Goal: Transaction & Acquisition: Obtain resource

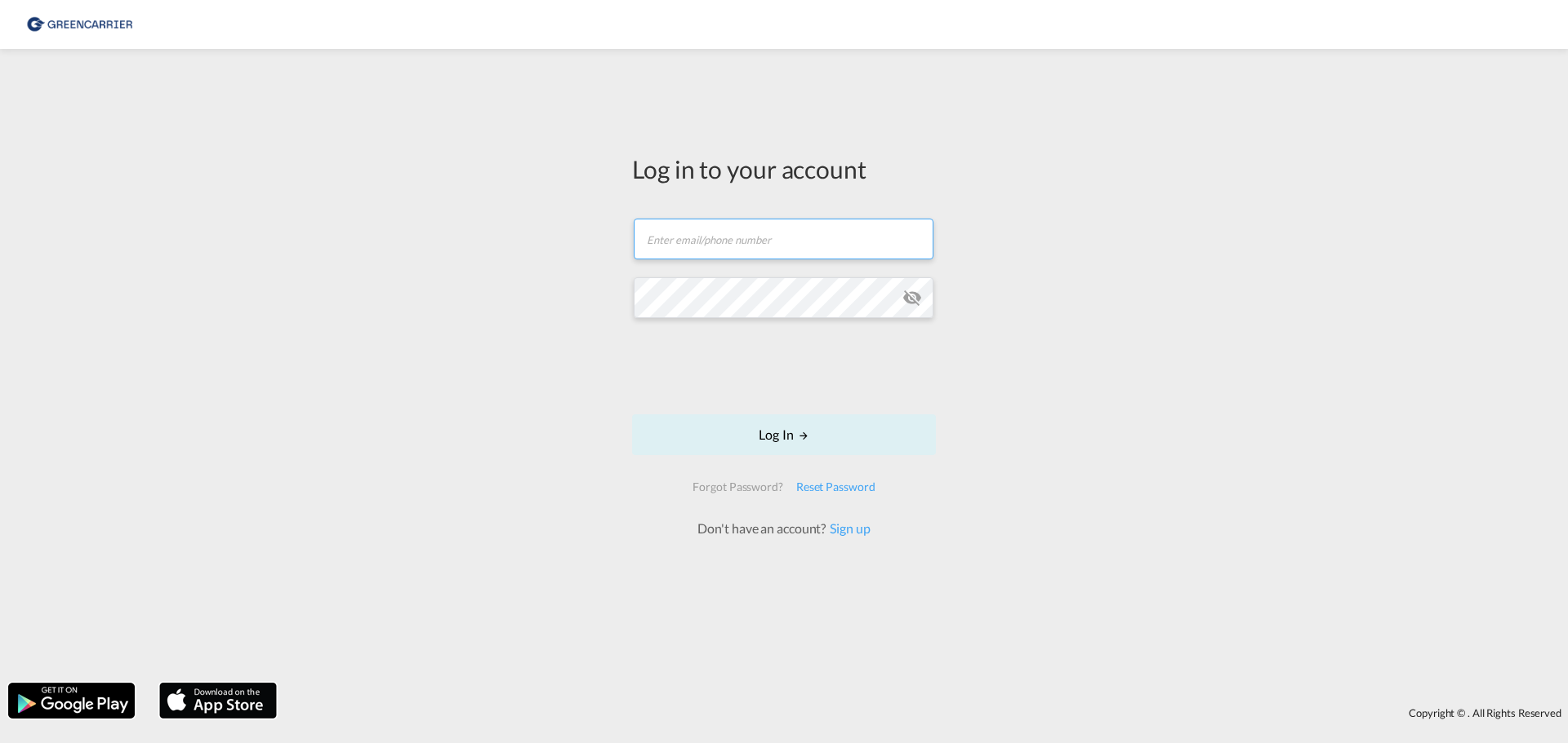
click at [749, 245] on input "text" at bounding box center [784, 239] width 300 height 41
type input "matm@alpi.dk"
click at [724, 428] on button "Log In" at bounding box center [784, 435] width 304 height 41
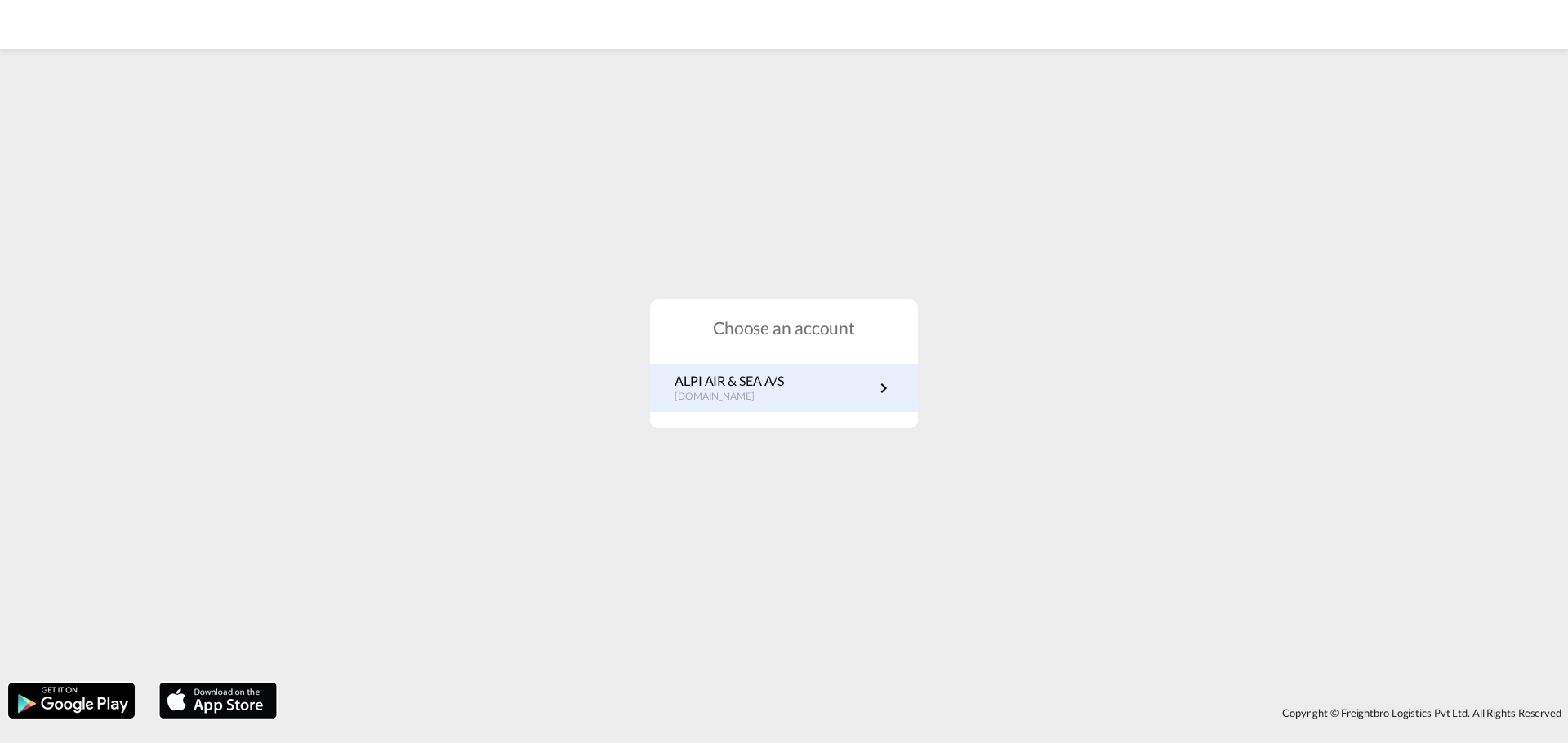
click at [723, 400] on p "dk.portal.greencarrier.com" at bounding box center [729, 397] width 109 height 14
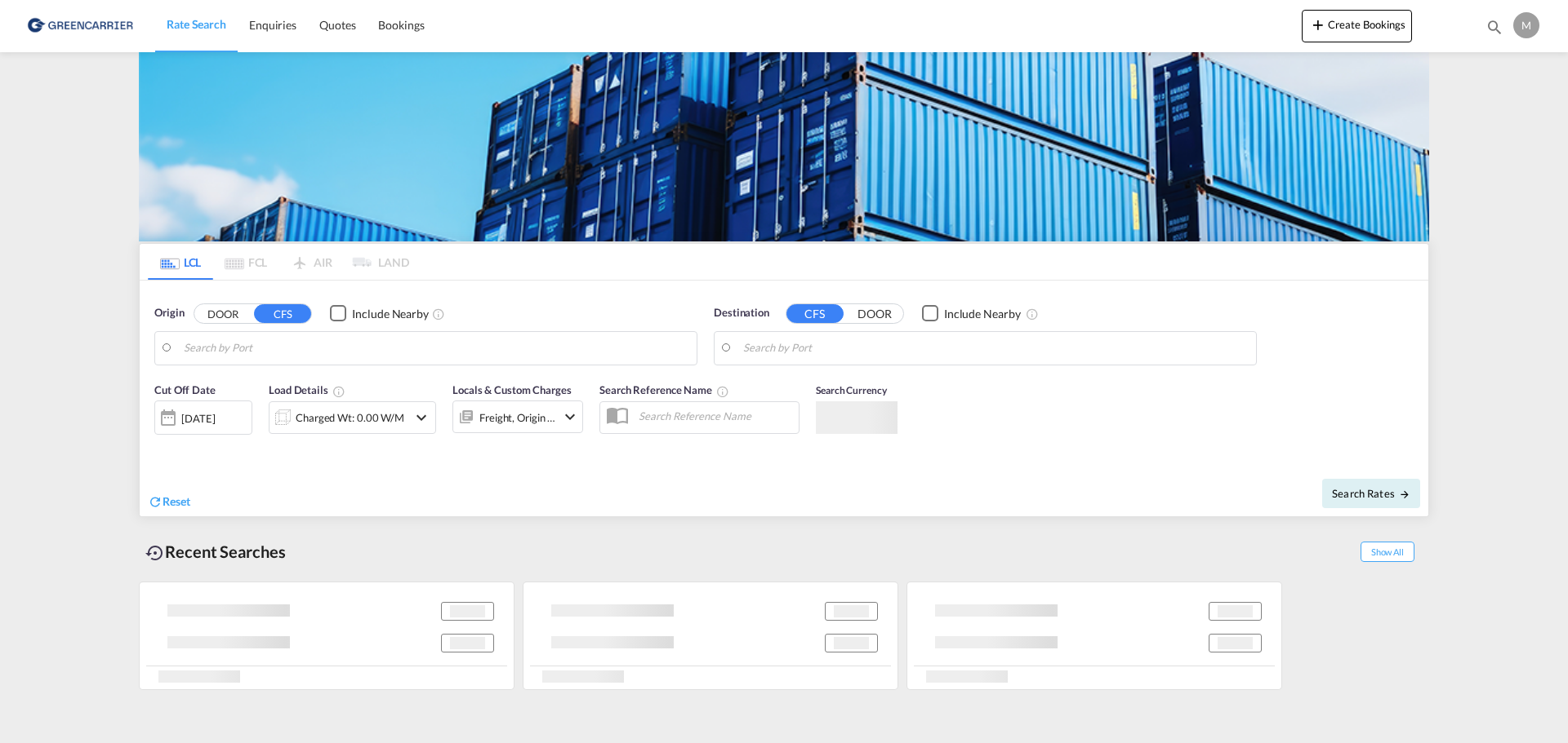
type input "DK-7400, Herning"
type input "[GEOGRAPHIC_DATA], SGSIN"
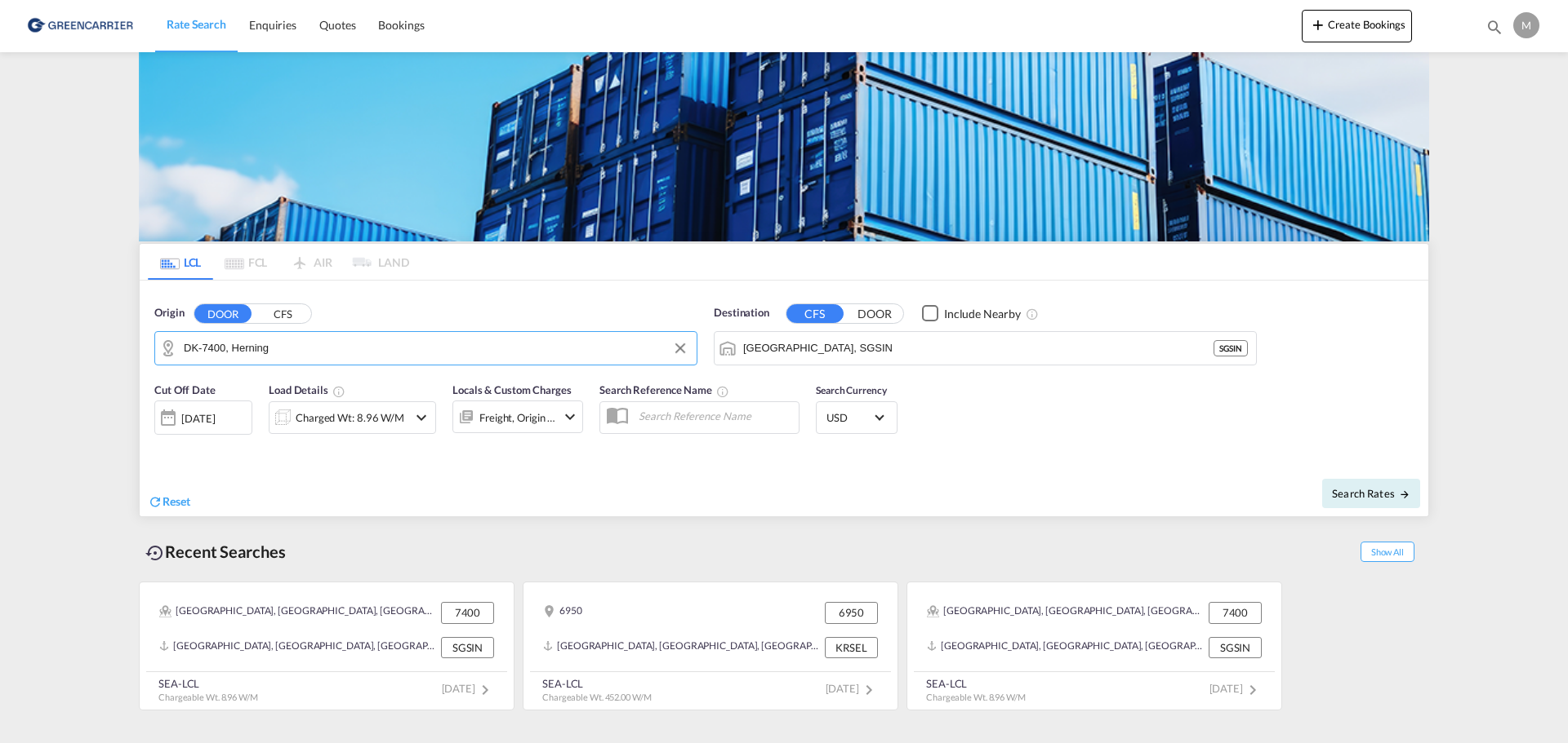
drag, startPoint x: 259, startPoint y: 353, endPoint x: 139, endPoint y: 352, distance: 120.0
click at [139, 352] on ms-widget-front "LCL FCL AIR LAND LCL FCL AIR LAND Origin DOOR CFS DK-7400, Herning Destination …" at bounding box center [783, 380] width 1290 height 274
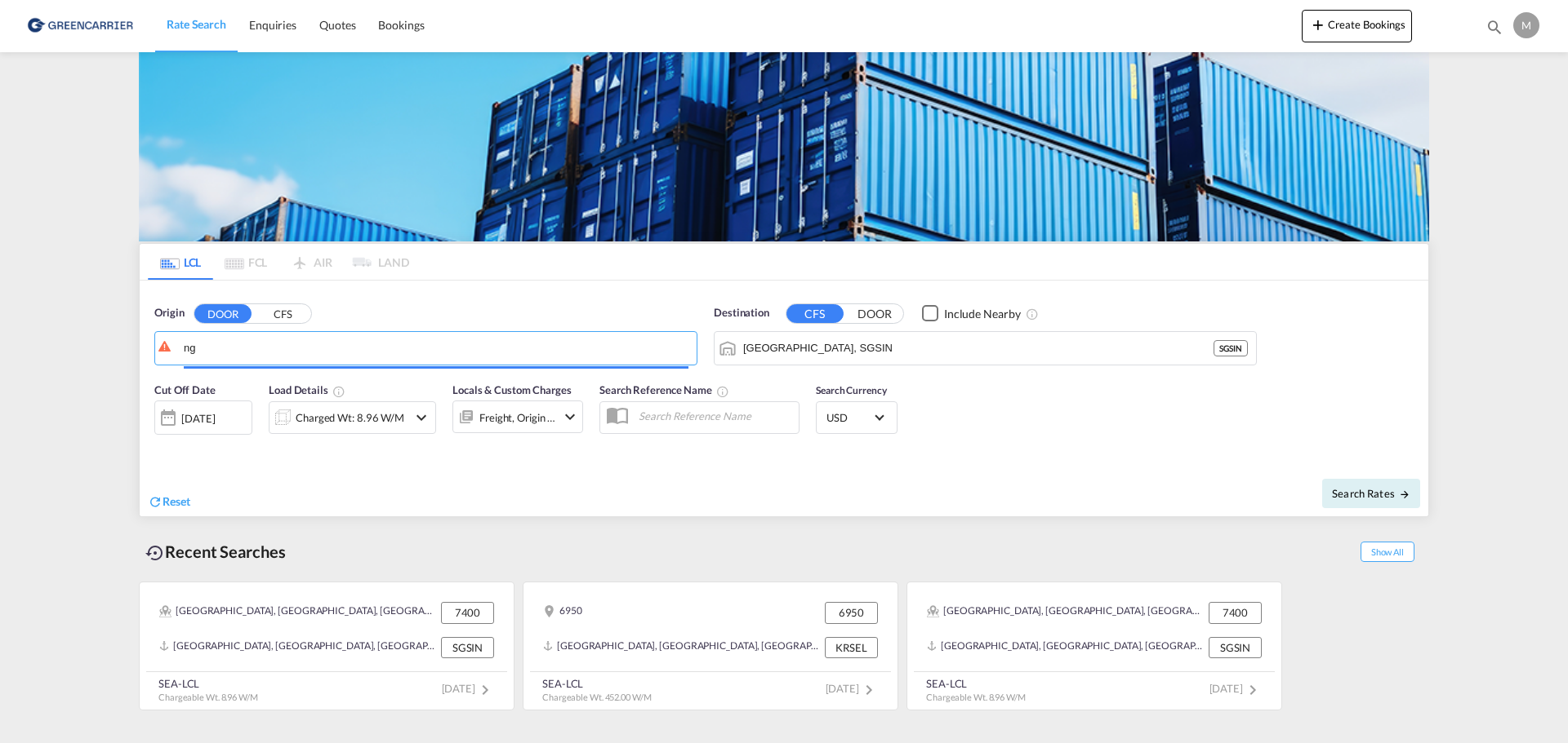
type input "g"
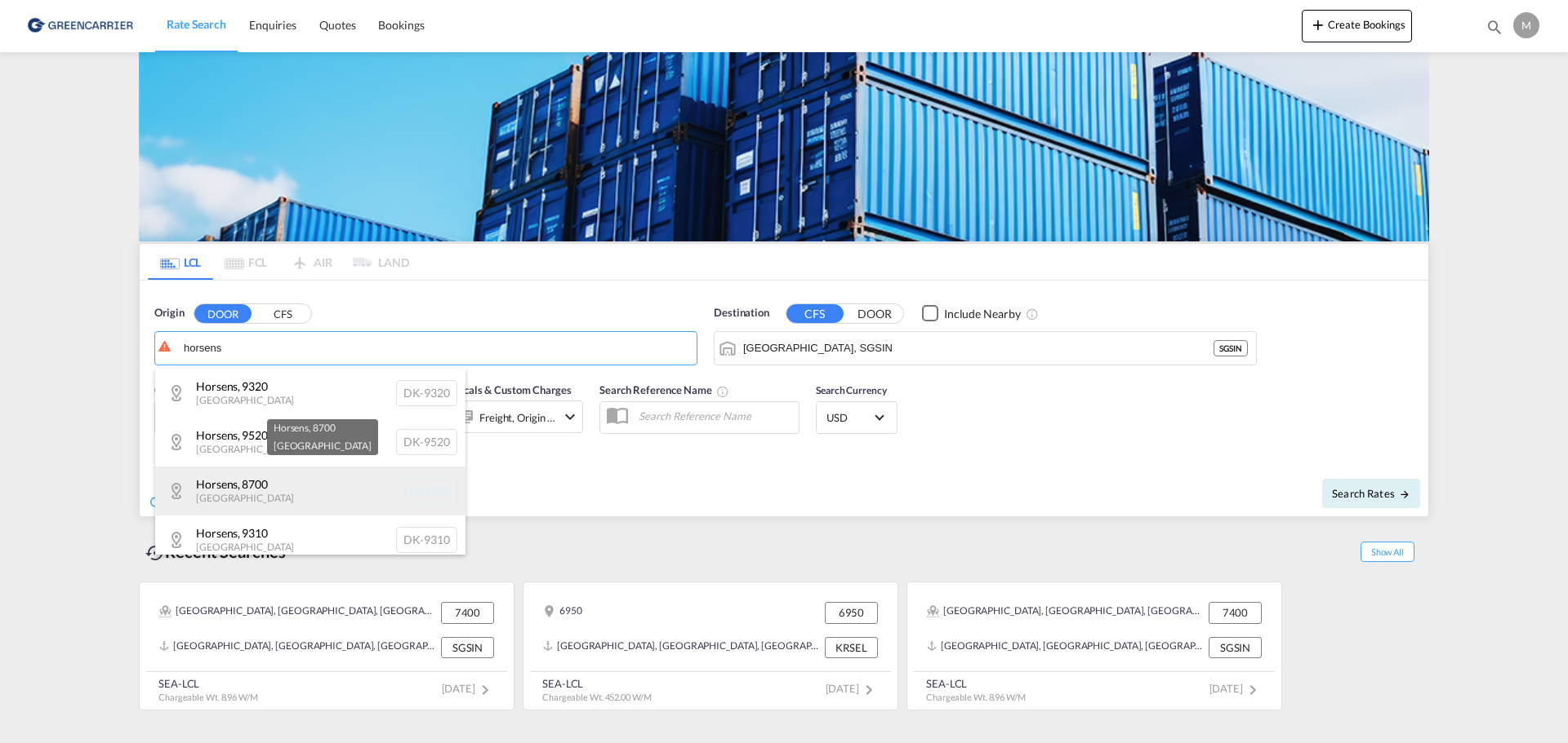
click at [259, 482] on div "Horsens , 8700 [GEOGRAPHIC_DATA] [GEOGRAPHIC_DATA]-8700" at bounding box center [309, 491] width 310 height 49
type input "DK-8700, Horsens"
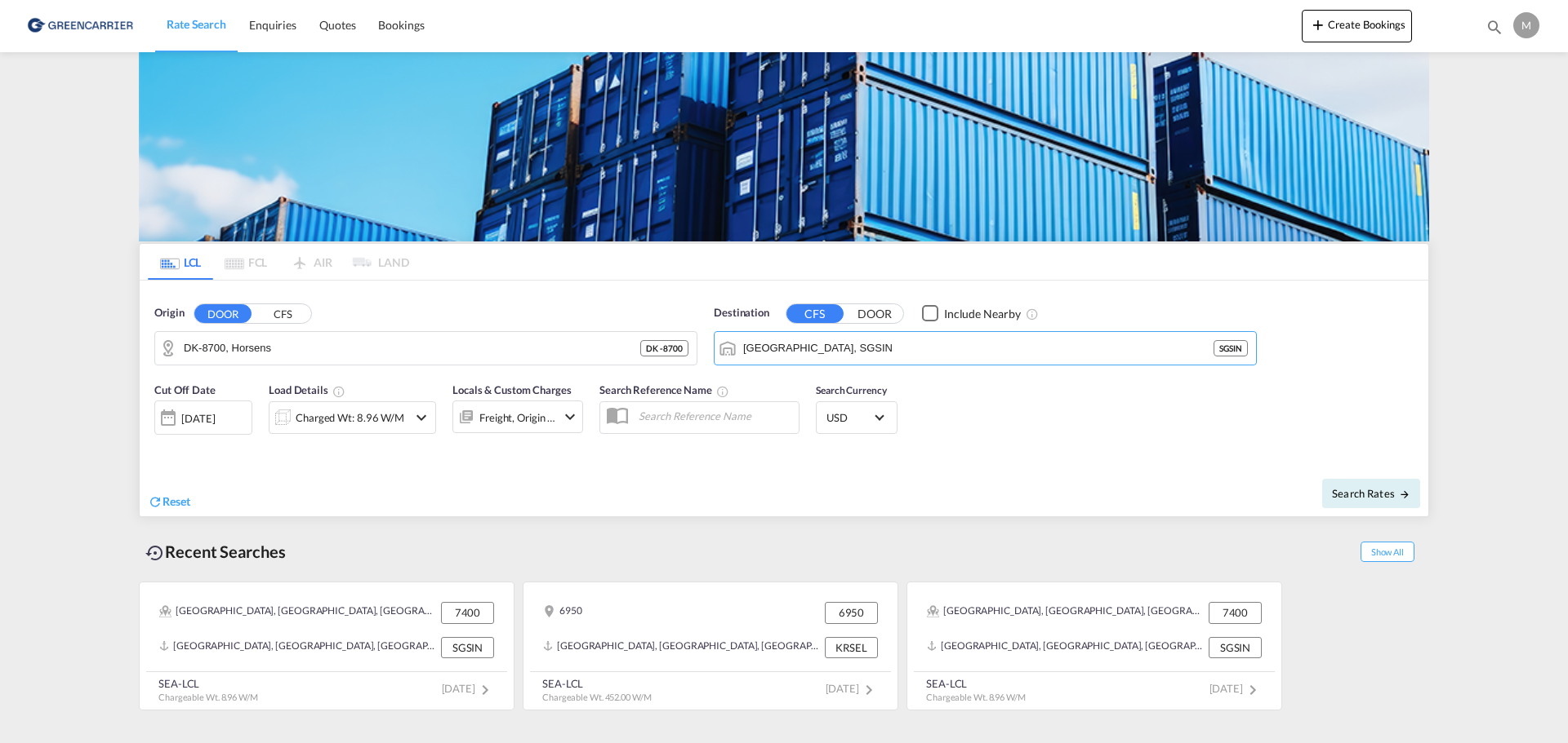
drag, startPoint x: 829, startPoint y: 355, endPoint x: 696, endPoint y: 364, distance: 133.3
click at [696, 364] on div "Origin DOOR CFS DK-8700, Horsens DK - 8700 Destination CFS DOOR Include Nearby …" at bounding box center [784, 327] width 1289 height 93
drag, startPoint x: 842, startPoint y: 355, endPoint x: 737, endPoint y: 368, distance: 105.8
click at [737, 368] on div "Destination CFS DOOR Include Nearby Singapore, SGSIN SGSIN" at bounding box center [985, 335] width 559 height 76
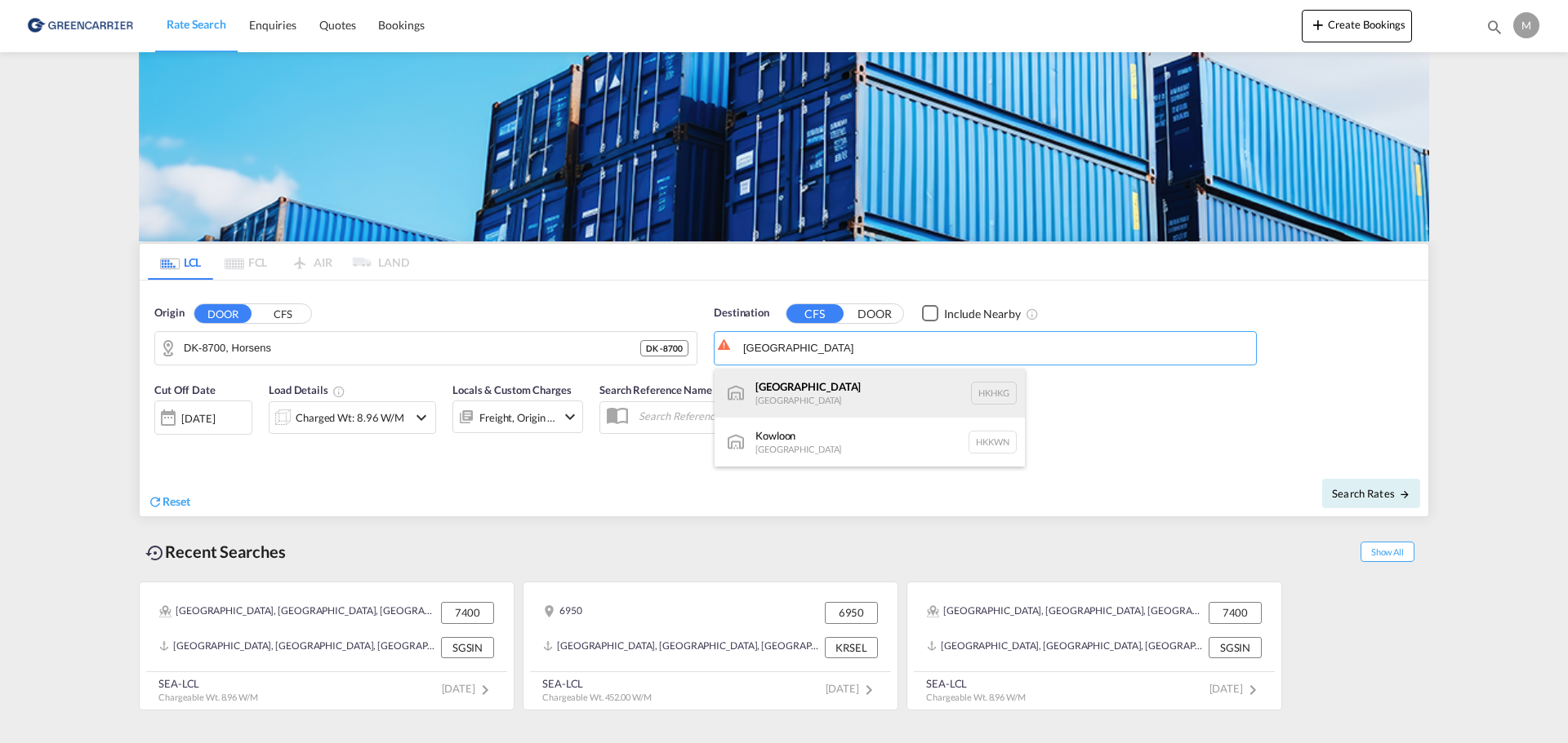
click at [782, 396] on div "[GEOGRAPHIC_DATA] [GEOGRAPHIC_DATA] [GEOGRAPHIC_DATA]" at bounding box center [869, 393] width 310 height 49
type input "[GEOGRAPHIC_DATA], HKHKG"
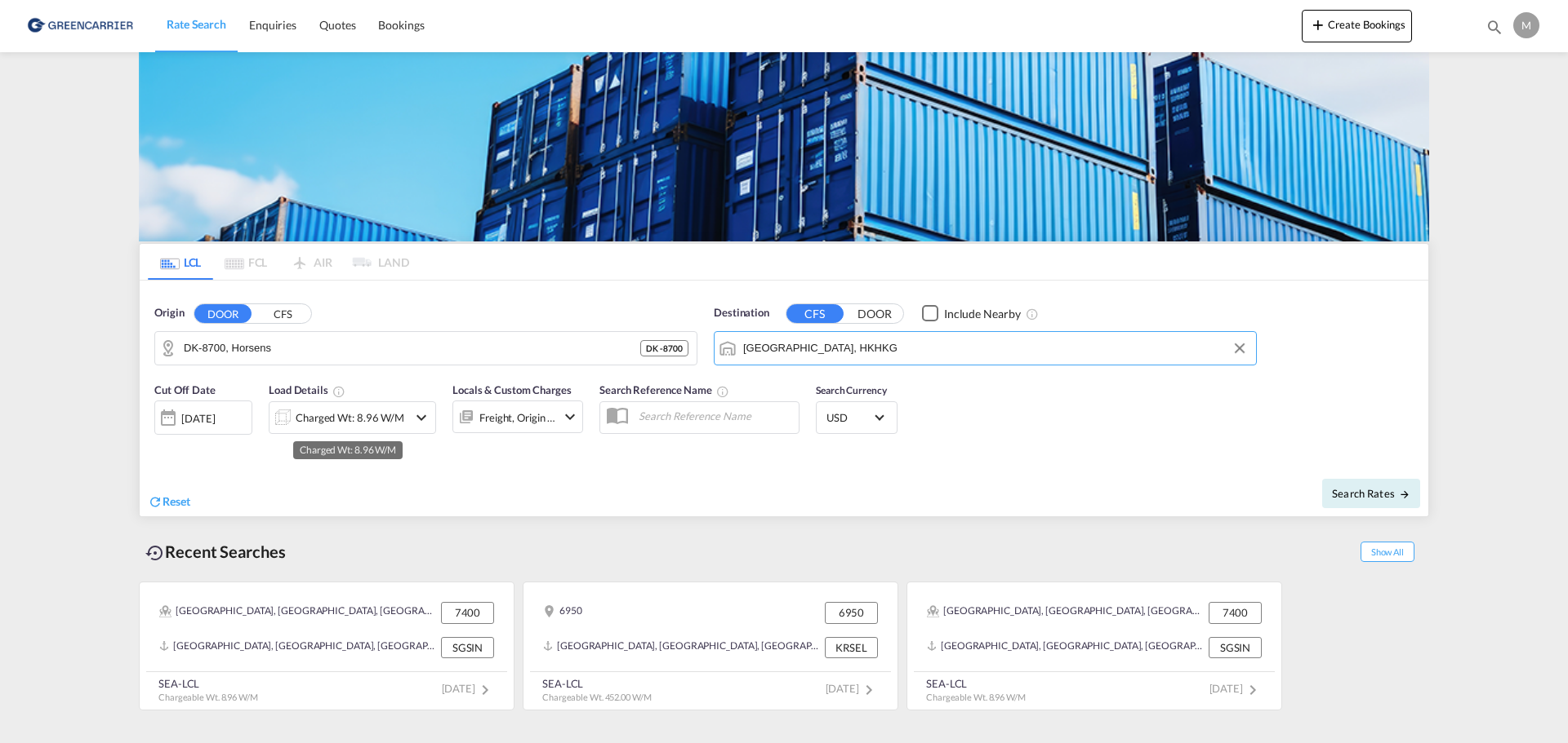
click at [325, 421] on div "Charged Wt: 8.96 W/M" at bounding box center [349, 418] width 108 height 23
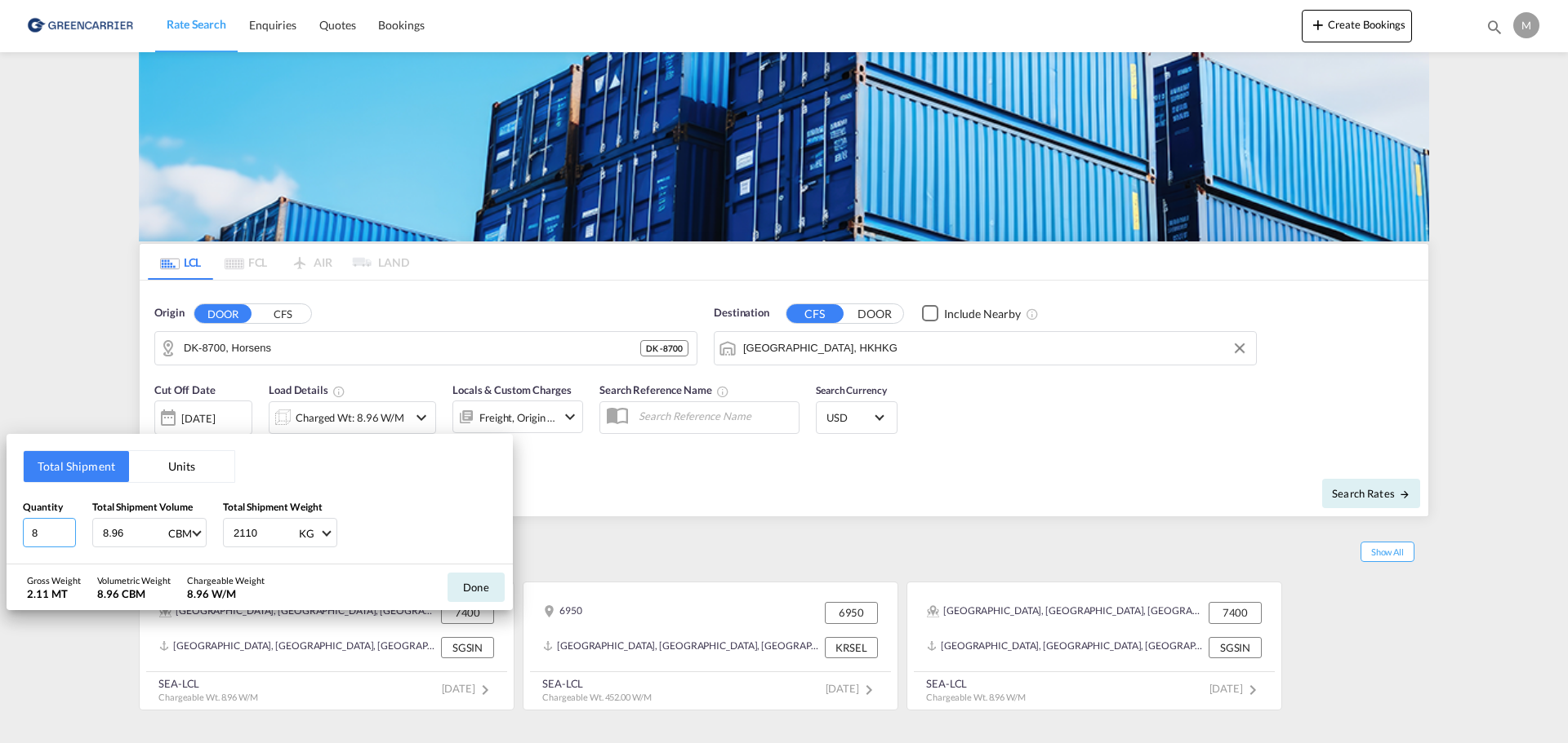
drag, startPoint x: 68, startPoint y: 532, endPoint x: 0, endPoint y: 537, distance: 68.2
click at [23, 537] on input "8" at bounding box center [49, 533] width 53 height 29
drag, startPoint x: 41, startPoint y: 535, endPoint x: 0, endPoint y: 537, distance: 41.0
click at [0, 537] on div "Total Shipment Units Quantity 8 Total Shipment Volume 8.96 CBM CBM CFT Total Sh…" at bounding box center [784, 372] width 1568 height 743
type input "2"
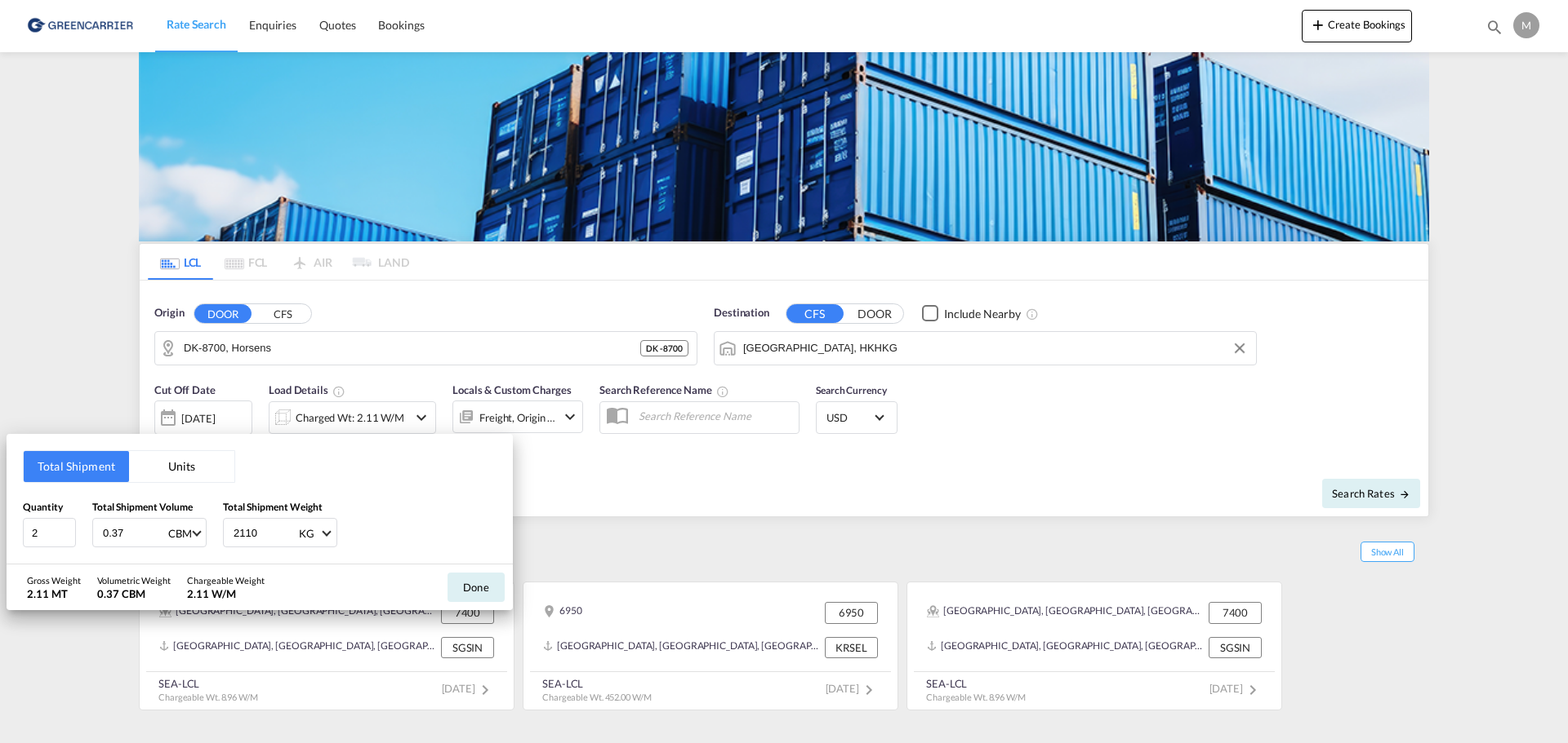
type input "0.37"
type input "20.14"
click at [489, 585] on button "Done" at bounding box center [475, 587] width 58 height 29
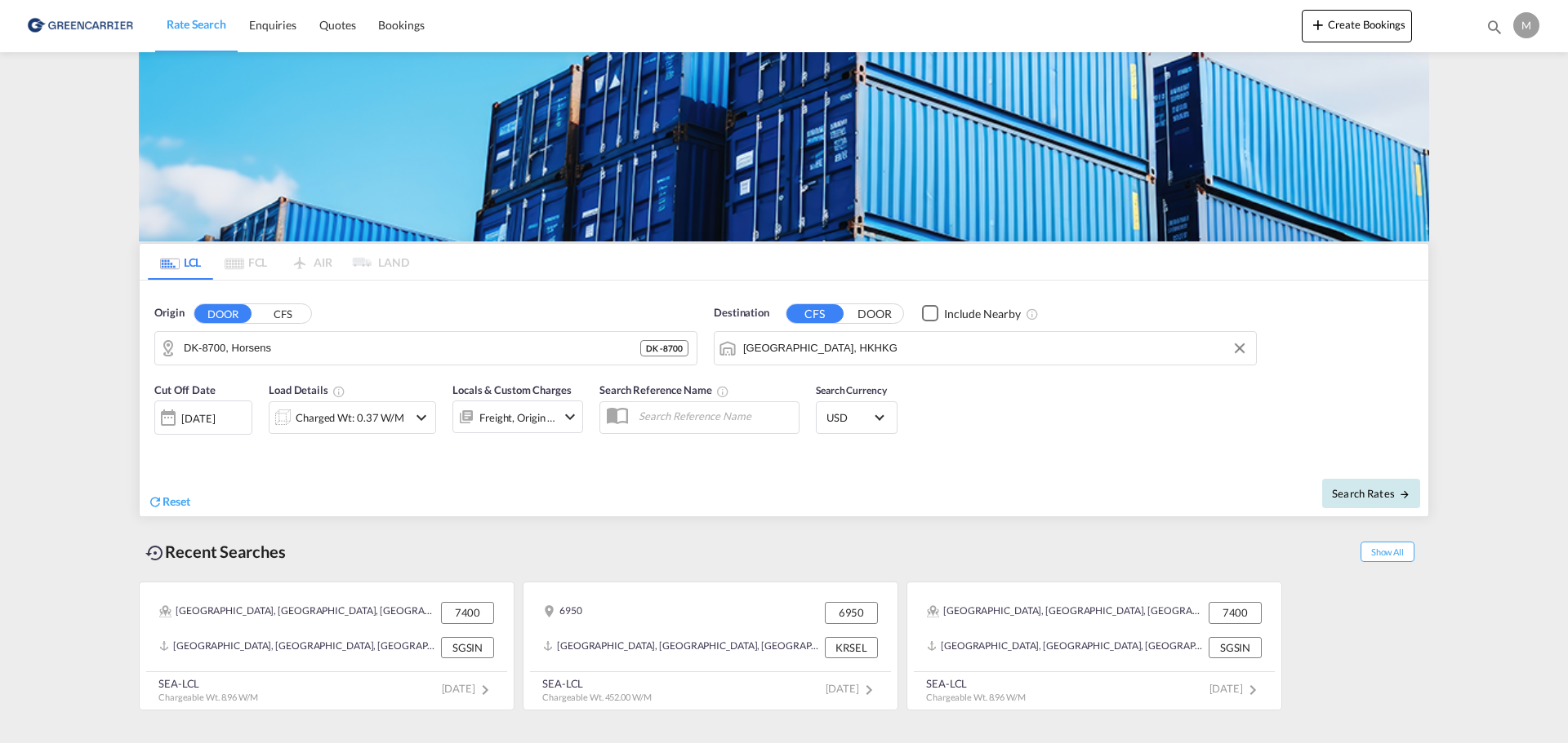
click at [1338, 494] on span "Search Rates" at bounding box center [1370, 494] width 78 height 13
type input "8700 to HKHKG / [DATE]"
